Goal: Check status: Check status

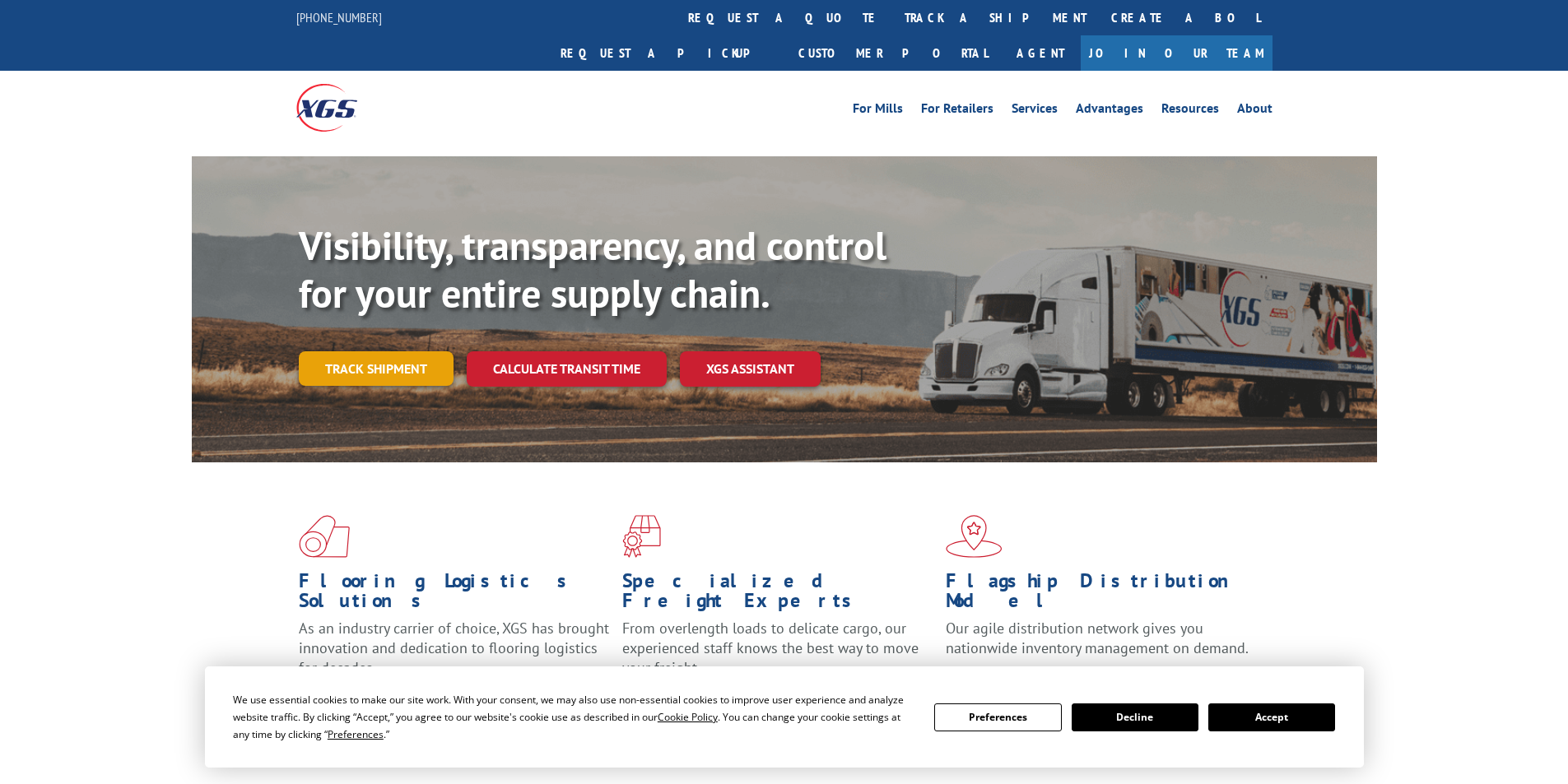
click at [404, 352] on link "Track shipment" at bounding box center [377, 369] width 155 height 34
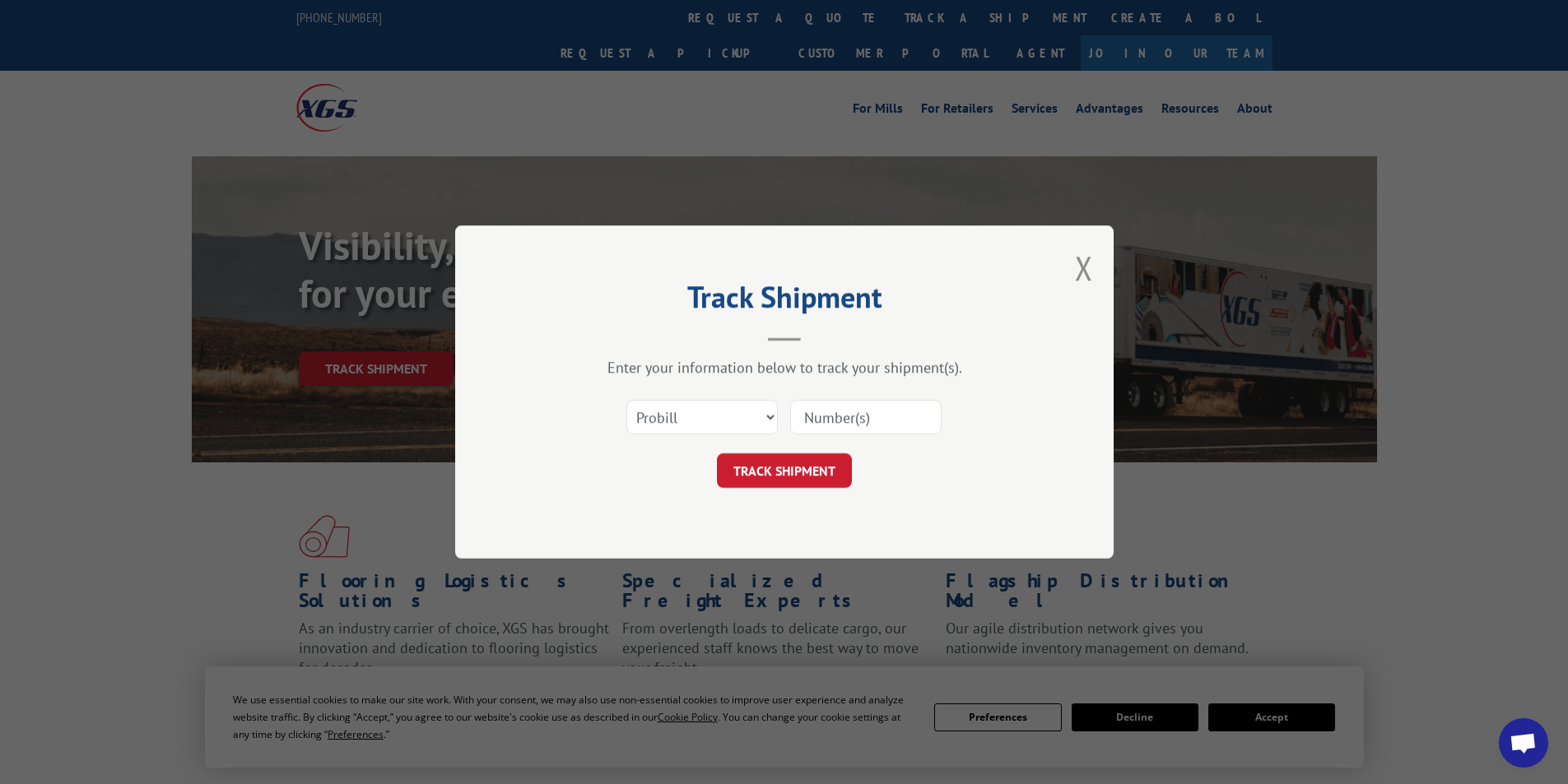
paste input "6519910"
type input "6519910"
click at [789, 468] on button "TRACK SHIPMENT" at bounding box center [784, 470] width 135 height 34
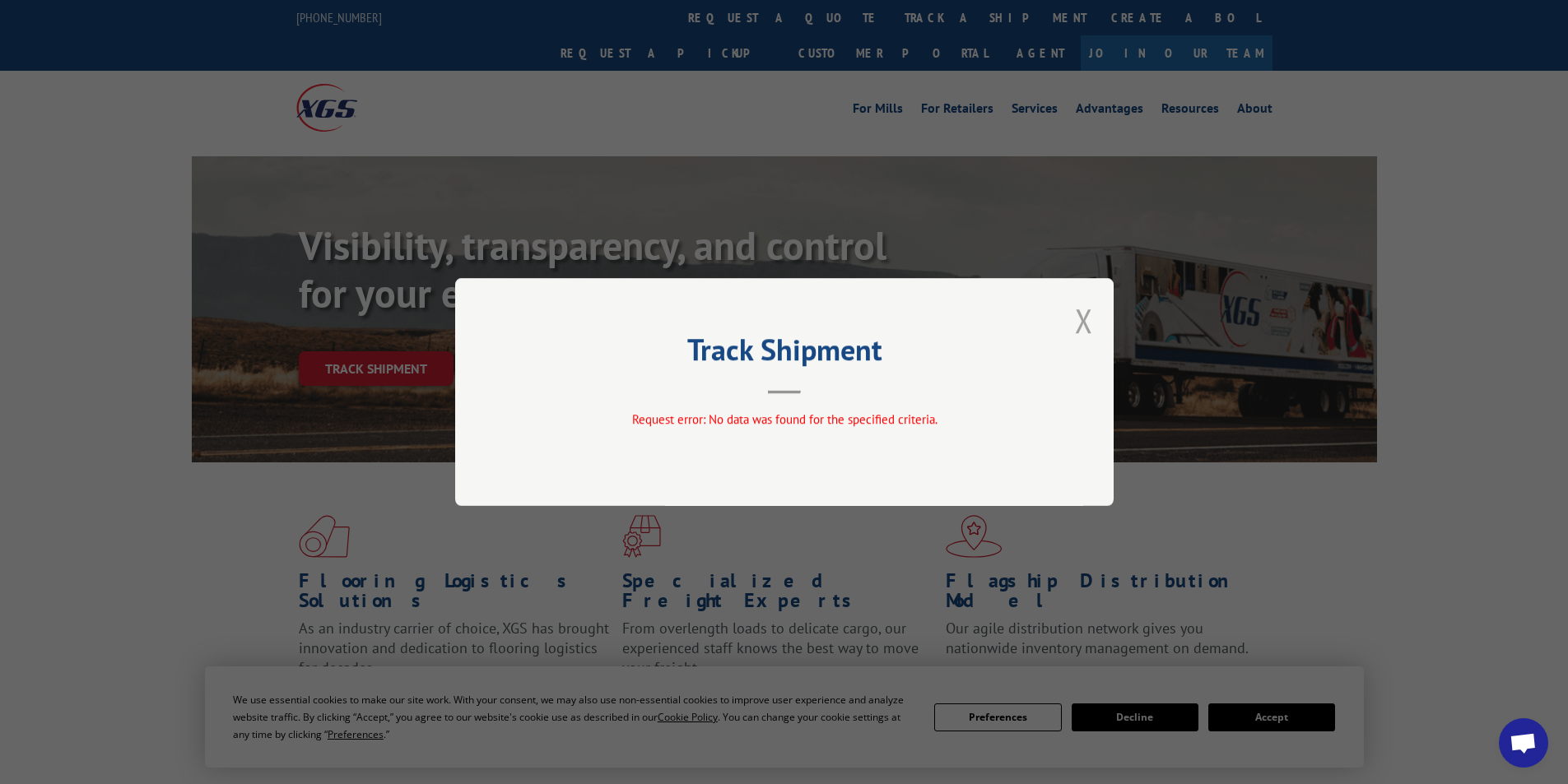
click at [1075, 323] on button "Close modal" at bounding box center [1084, 320] width 18 height 44
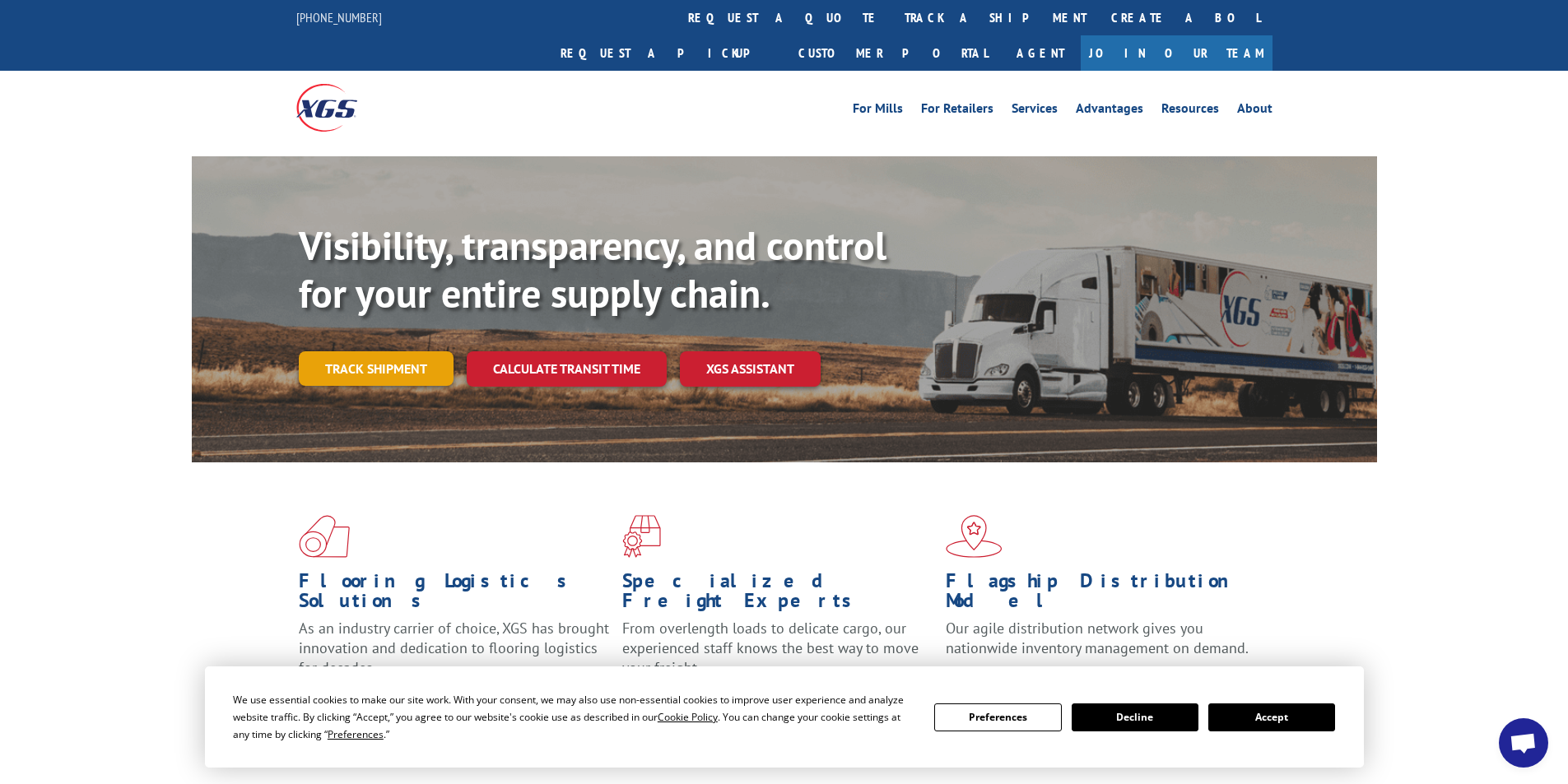
click at [403, 352] on link "Track shipment" at bounding box center [377, 369] width 155 height 34
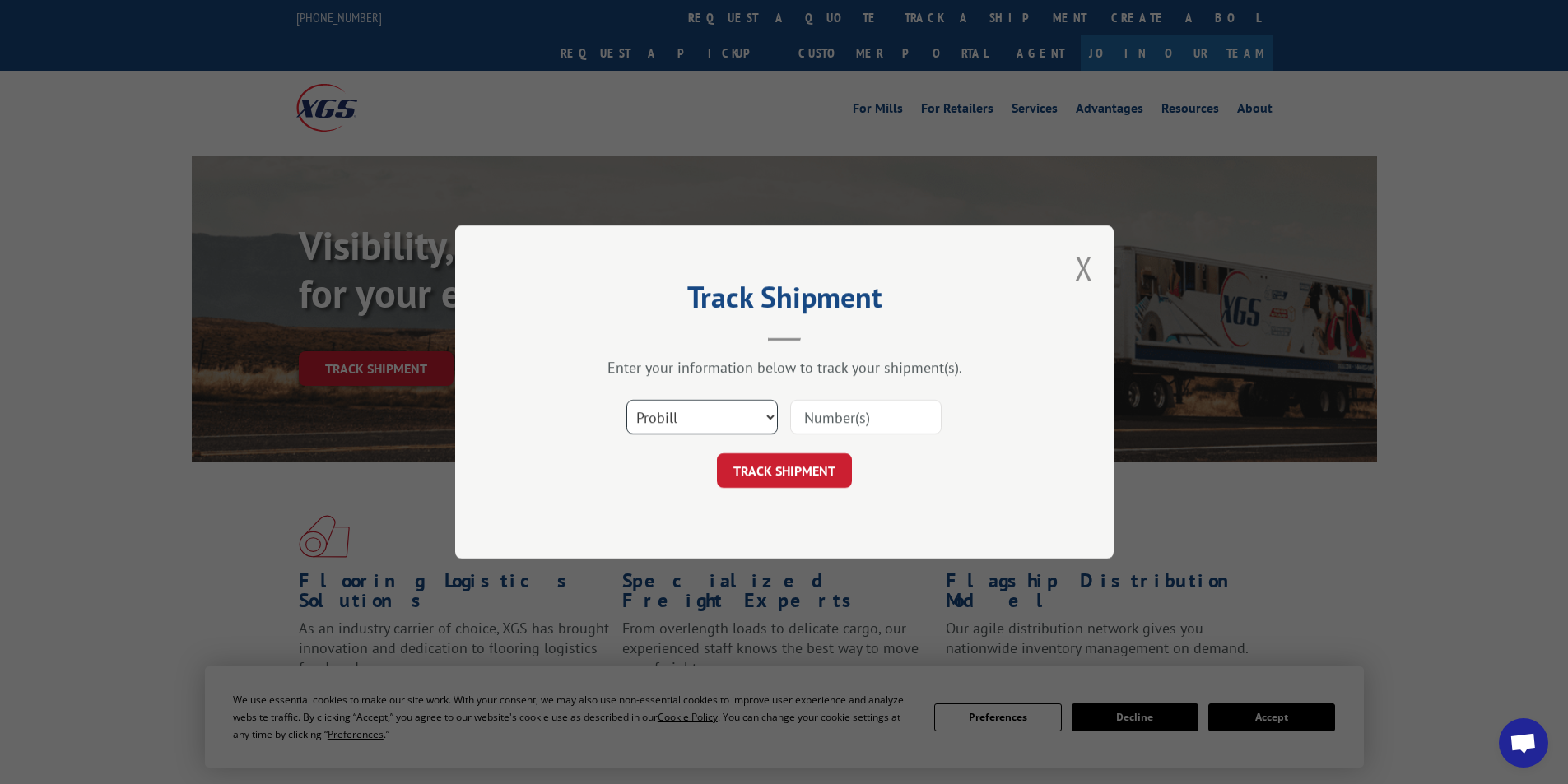
click at [774, 414] on select "Select category... Probill BOL PO" at bounding box center [703, 417] width 152 height 34
select select "bol"
click at [627, 400] on select "Select category... Probill BOL PO" at bounding box center [703, 417] width 152 height 34
click at [813, 423] on input at bounding box center [866, 417] width 152 height 34
paste input "6519910"
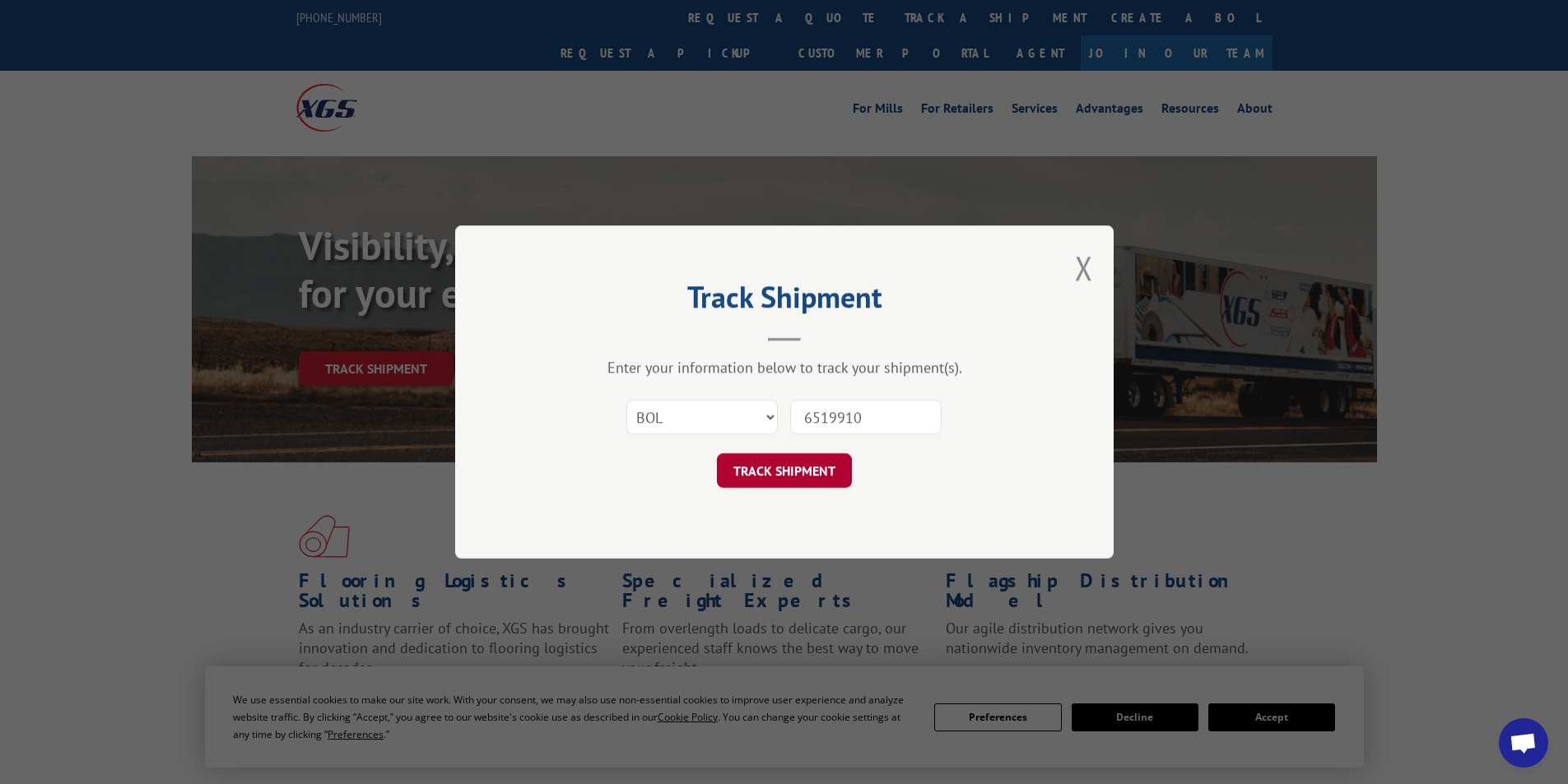
type input "6519910"
click at [785, 460] on button "TRACK SHIPMENT" at bounding box center [784, 470] width 135 height 34
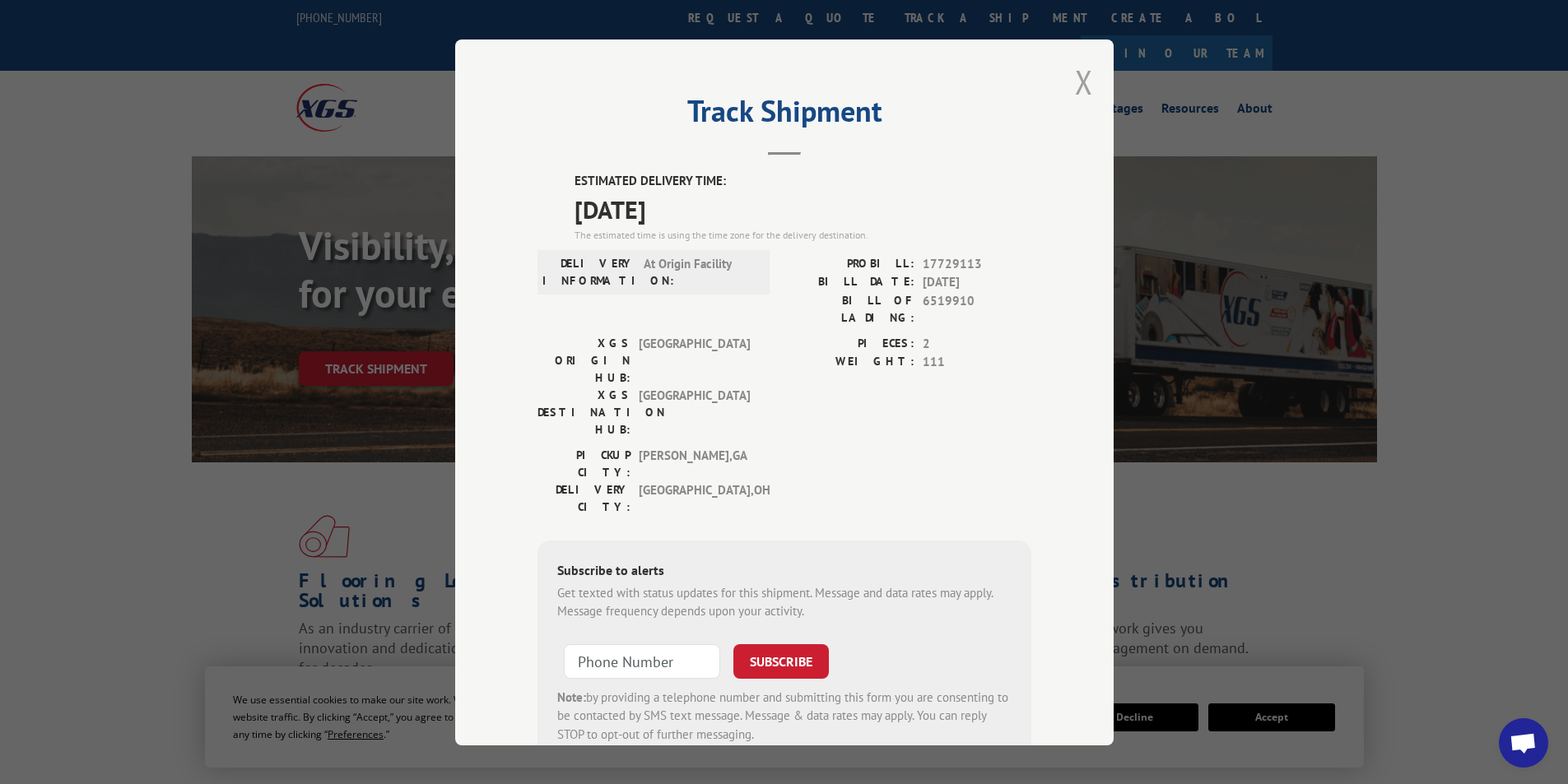
click at [1076, 78] on button "Close modal" at bounding box center [1084, 82] width 18 height 44
